Goal: Task Accomplishment & Management: Manage account settings

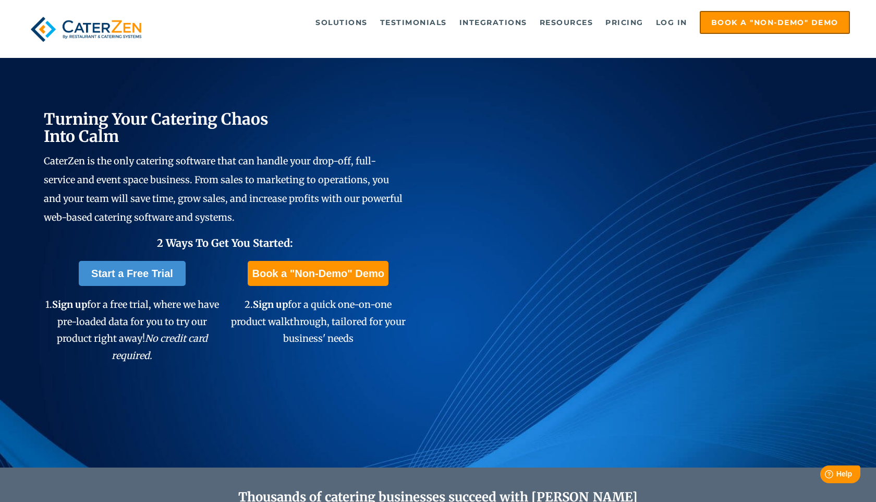
drag, startPoint x: 702, startPoint y: 65, endPoint x: 698, endPoint y: 51, distance: 14.4
click at [702, 64] on div "Turning Your Catering Chaos Into Calm CaterZen is the only catering software th…" at bounding box center [438, 234] width 876 height 466
click at [742, 51] on div "Solutions Catering CRM Catering Sales Catering Management Catering Marketing Ca…" at bounding box center [438, 29] width 876 height 58
click at [672, 22] on link "Log in" at bounding box center [672, 22] width 42 height 21
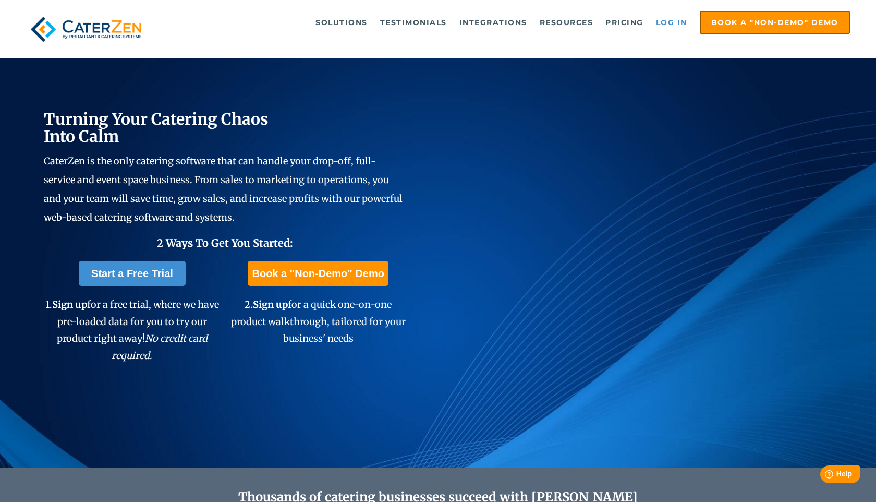
scroll to position [1, 0]
click at [676, 23] on link "Log in" at bounding box center [672, 22] width 42 height 21
